Goal: Transaction & Acquisition: Purchase product/service

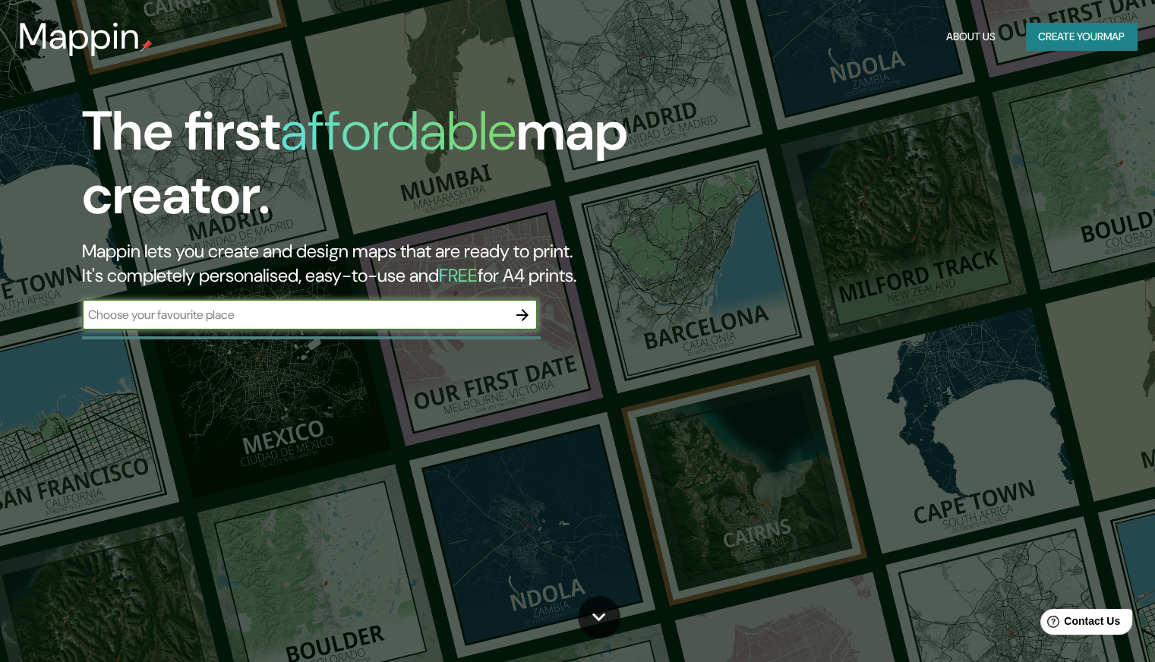
click at [340, 321] on input "text" at bounding box center [294, 314] width 425 height 17
click at [1070, 41] on button "Create your map" at bounding box center [1081, 37] width 111 height 28
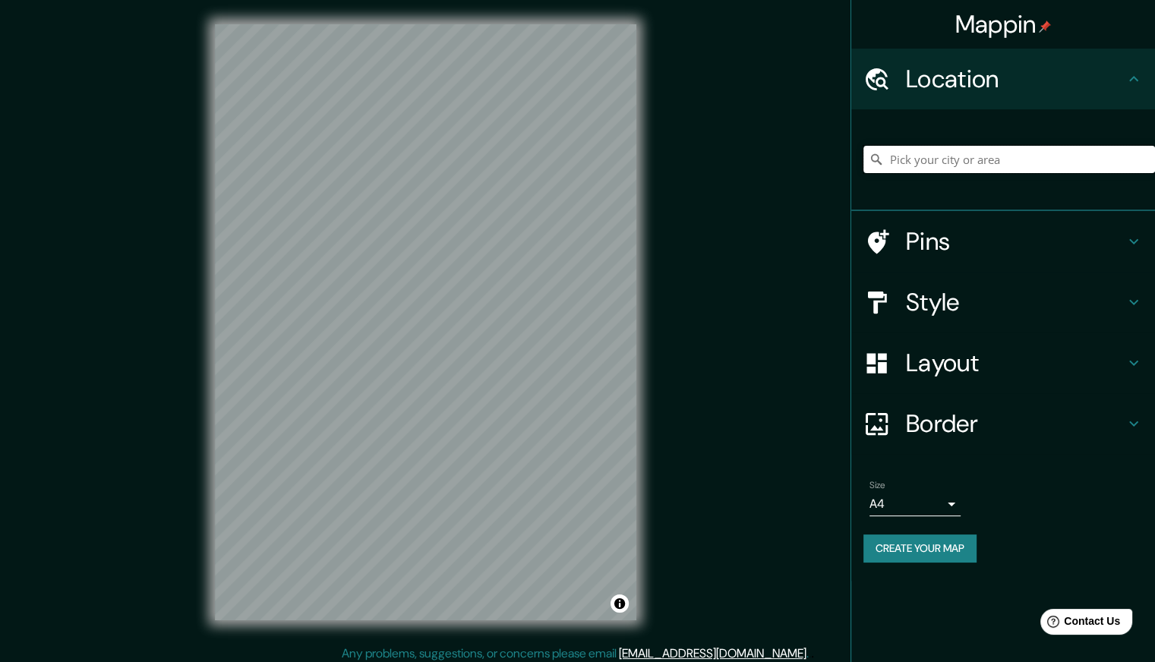
click at [995, 153] on input "Pick your city or area" at bounding box center [1009, 159] width 292 height 27
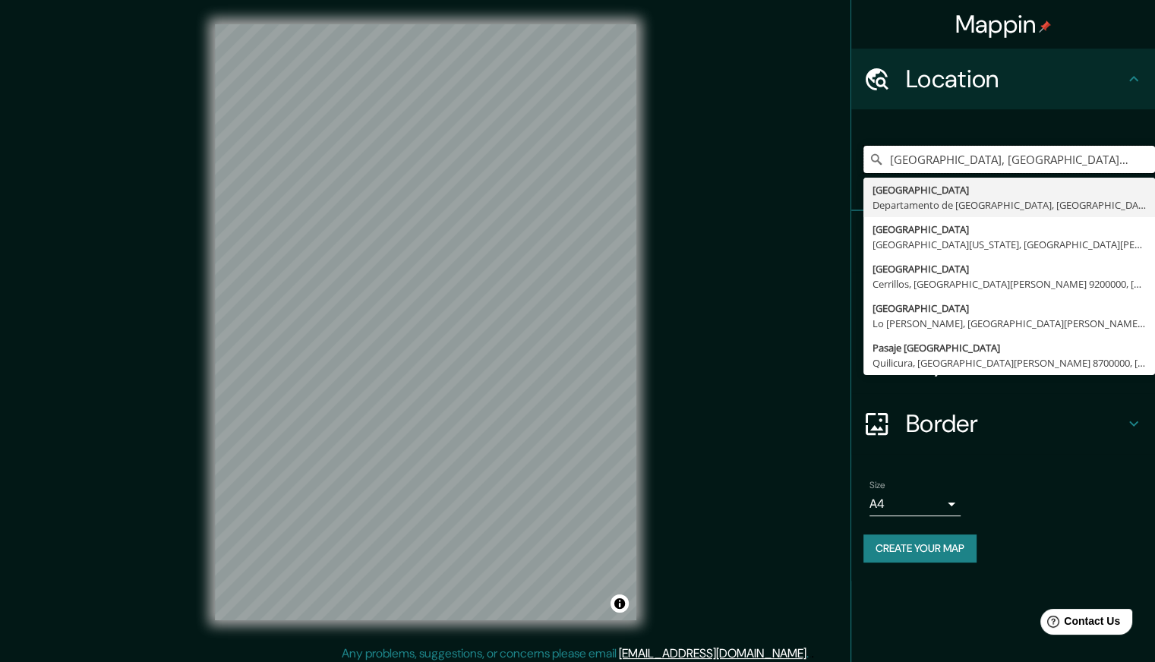
type input "[GEOGRAPHIC_DATA], [GEOGRAPHIC_DATA], [GEOGRAPHIC_DATA]"
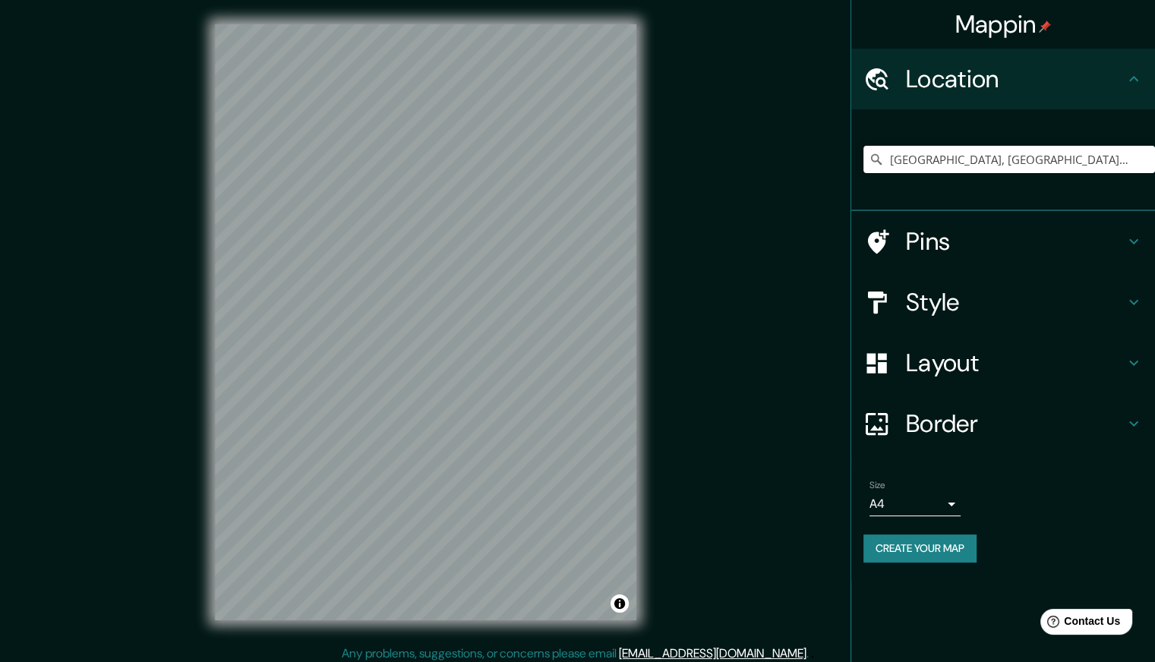
click at [957, 296] on h4 "Style" at bounding box center [1015, 302] width 219 height 30
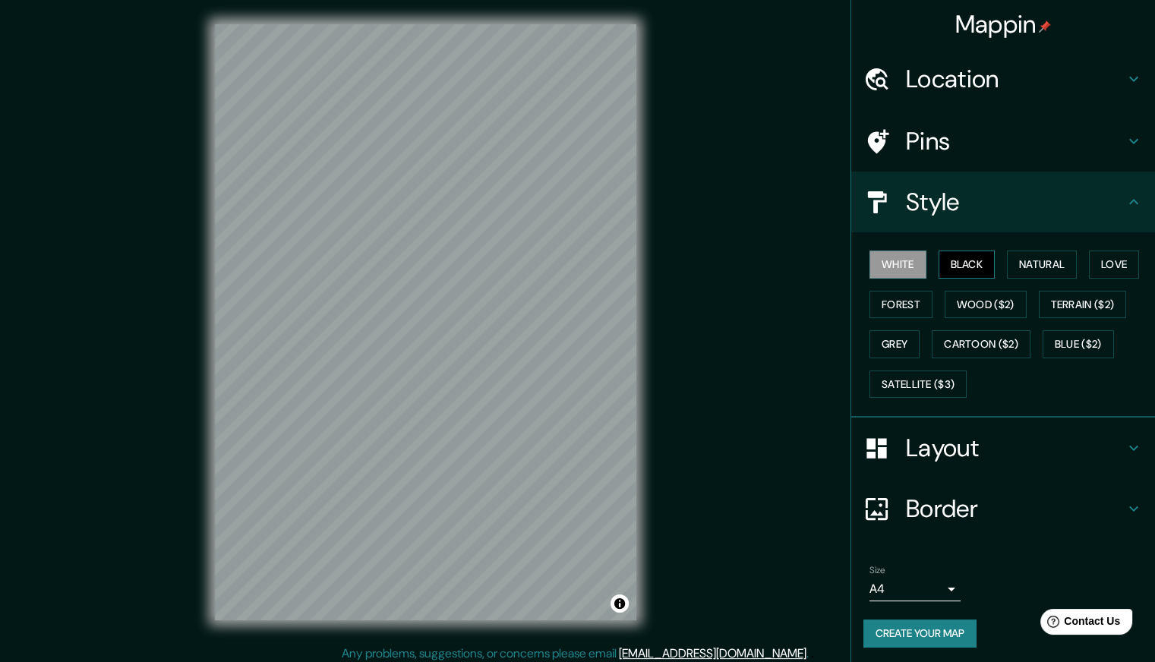
click at [944, 260] on button "Black" at bounding box center [966, 265] width 57 height 28
click at [954, 270] on button "Black" at bounding box center [966, 265] width 57 height 28
click at [1052, 263] on button "Natural" at bounding box center [1042, 265] width 70 height 28
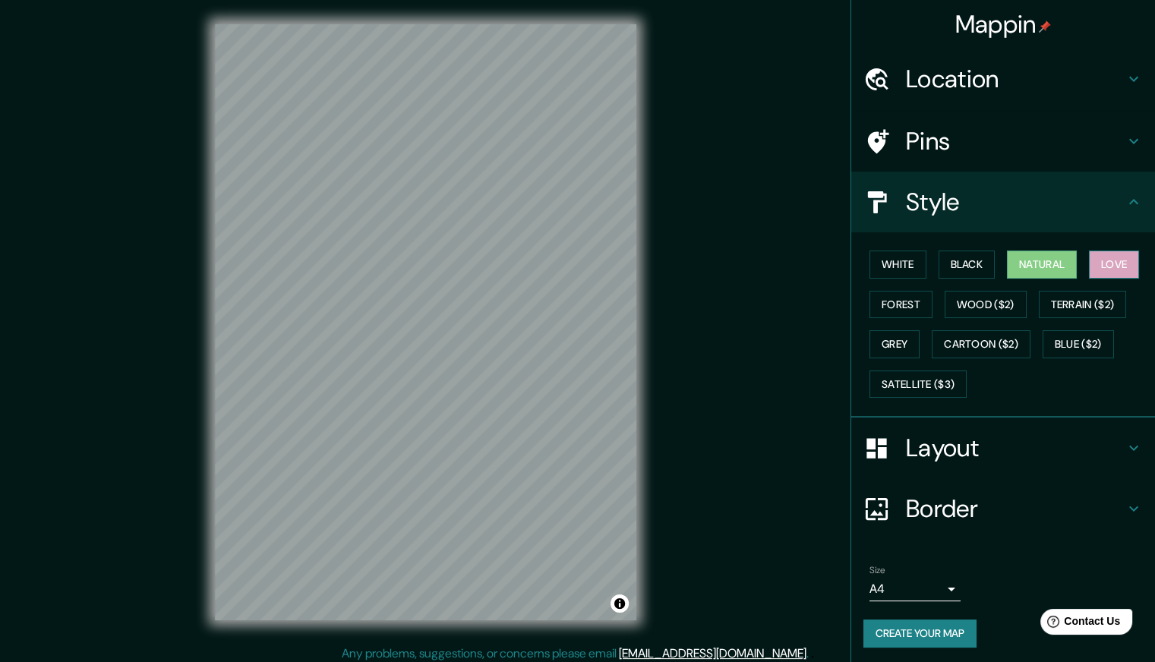
click at [1096, 262] on button "Love" at bounding box center [1114, 265] width 50 height 28
click at [891, 296] on button "Forest" at bounding box center [900, 305] width 63 height 28
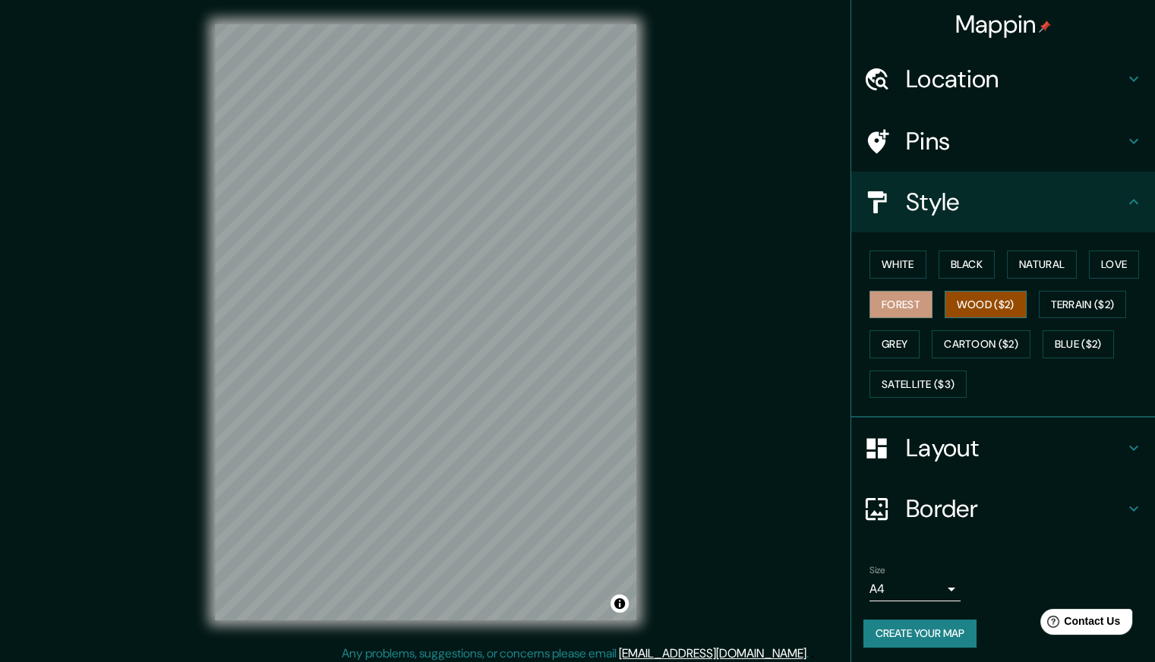
click at [973, 308] on button "Wood ($2)" at bounding box center [985, 305] width 82 height 28
click at [1060, 298] on button "Terrain ($2)" at bounding box center [1083, 305] width 88 height 28
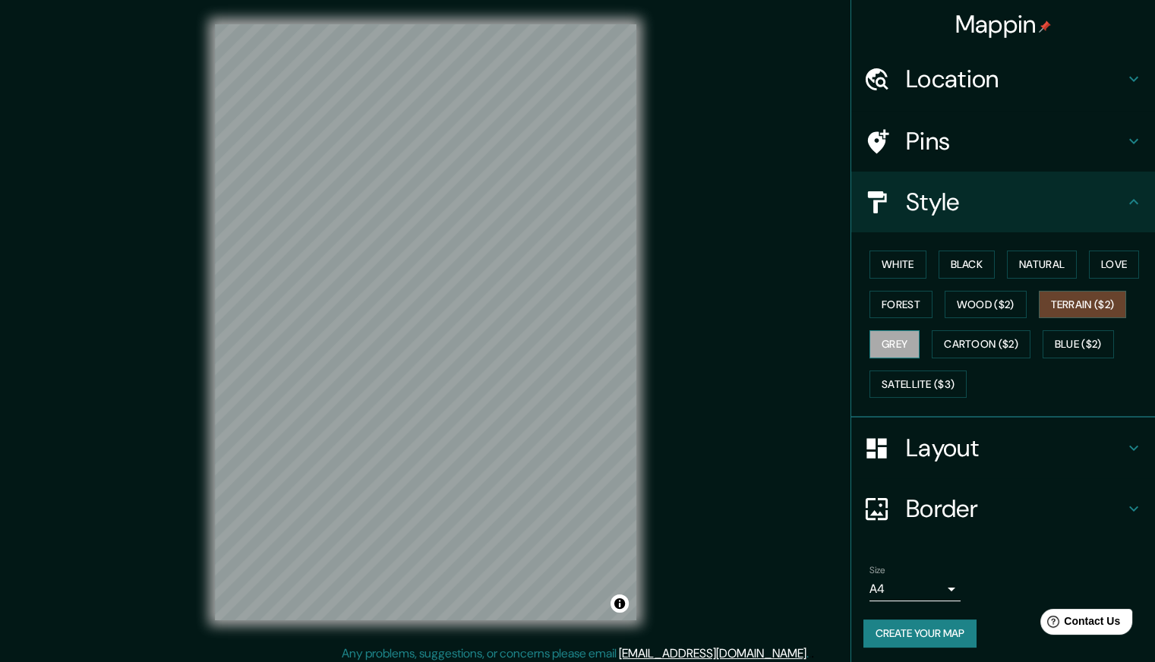
click at [884, 341] on button "Grey" at bounding box center [894, 344] width 50 height 28
click at [976, 353] on button "Cartoon ($2)" at bounding box center [981, 344] width 99 height 28
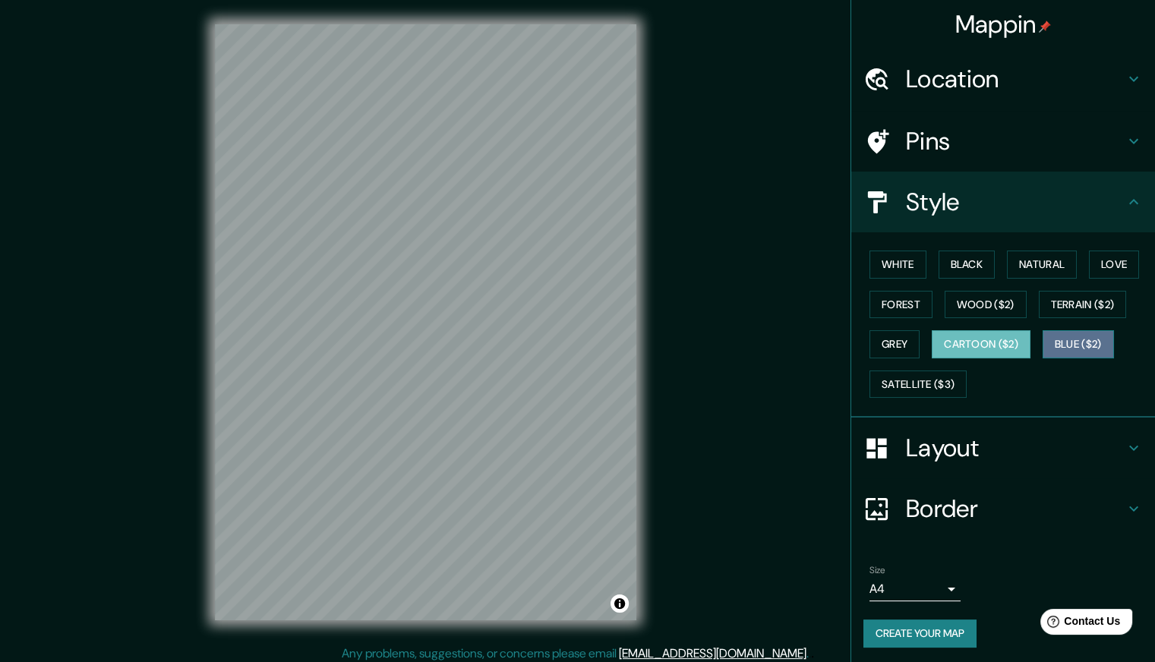
click at [1059, 348] on button "Blue ($2)" at bounding box center [1077, 344] width 71 height 28
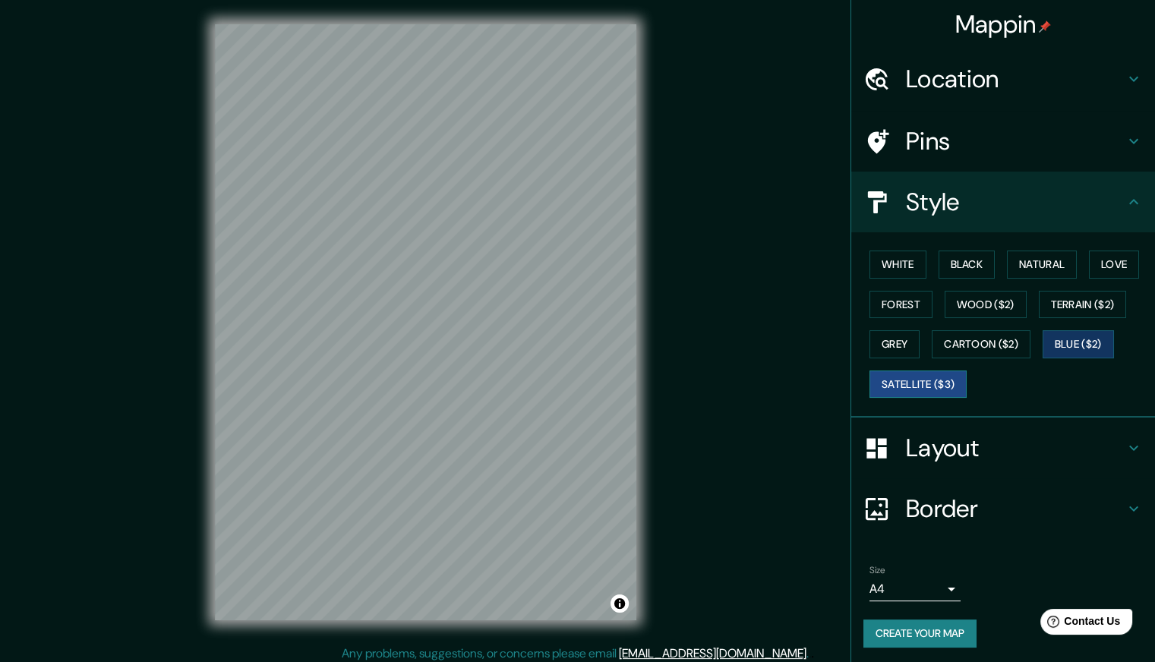
click at [887, 380] on button "Satellite ($3)" at bounding box center [917, 384] width 97 height 28
click at [873, 274] on button "White" at bounding box center [897, 265] width 57 height 28
